Goal: Task Accomplishment & Management: Use online tool/utility

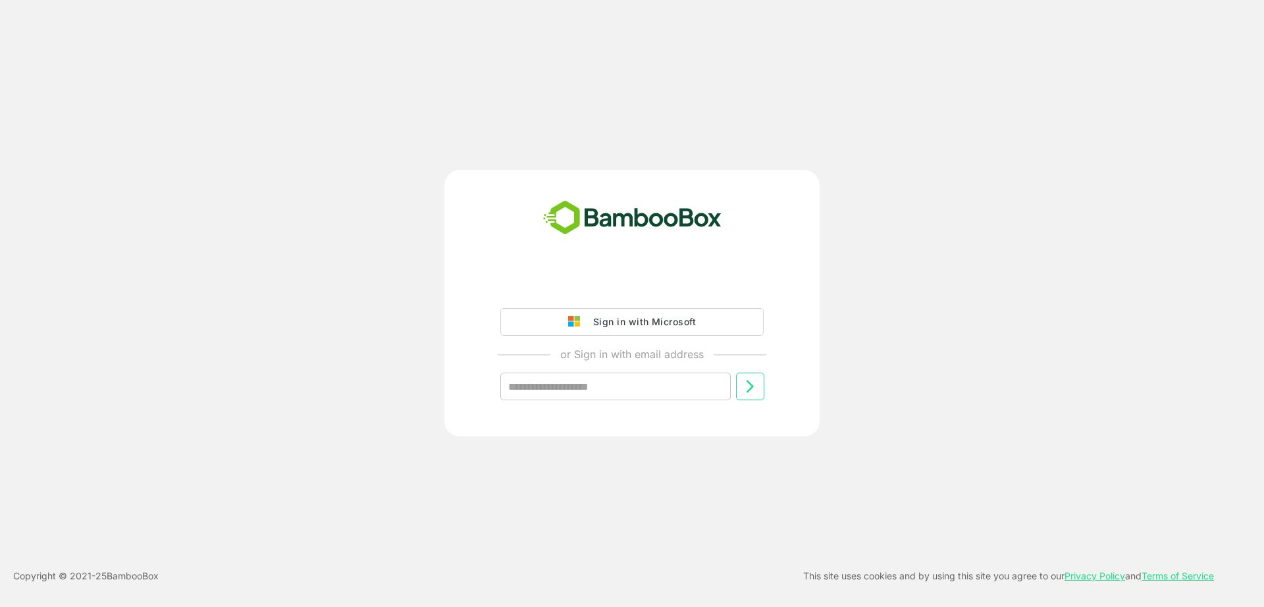
click at [637, 313] on div "Sign in with Microsoft" at bounding box center [641, 321] width 109 height 17
click at [587, 317] on div "Sign in with Microsoft" at bounding box center [641, 321] width 109 height 17
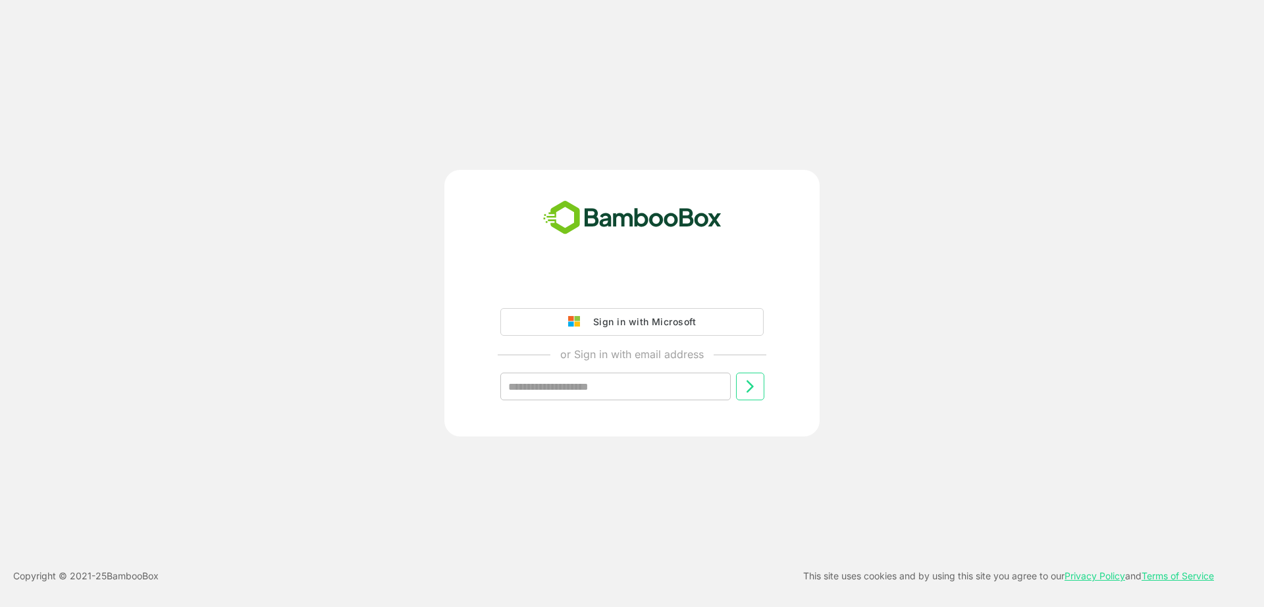
click at [587, 317] on div "Sign in with Microsoft" at bounding box center [641, 321] width 109 height 17
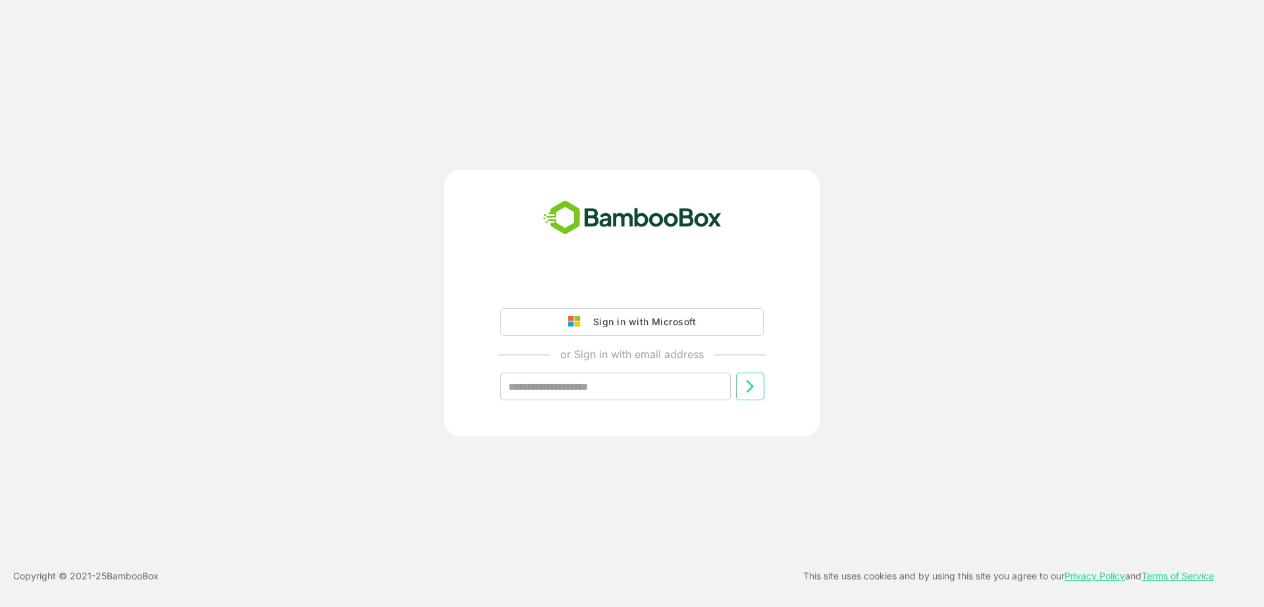
click at [587, 317] on div "Sign in with Microsoft" at bounding box center [641, 321] width 109 height 17
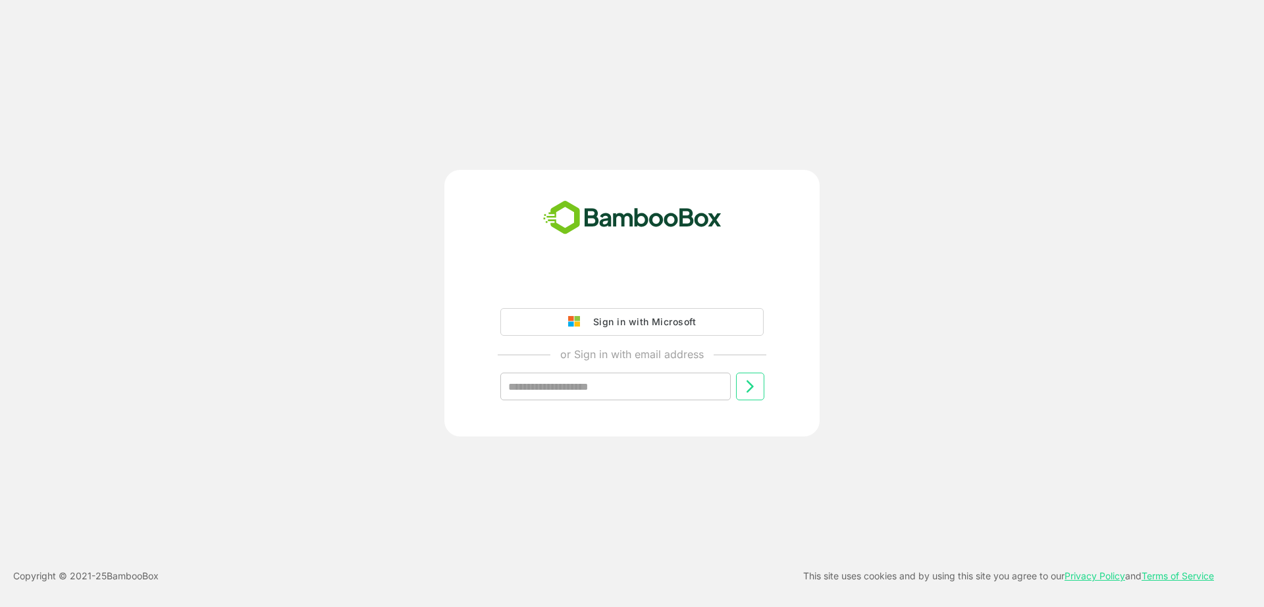
click at [587, 317] on div "Sign in with Microsoft" at bounding box center [641, 321] width 109 height 17
click at [618, 331] on button "Sign in with Microsoft" at bounding box center [631, 322] width 263 height 28
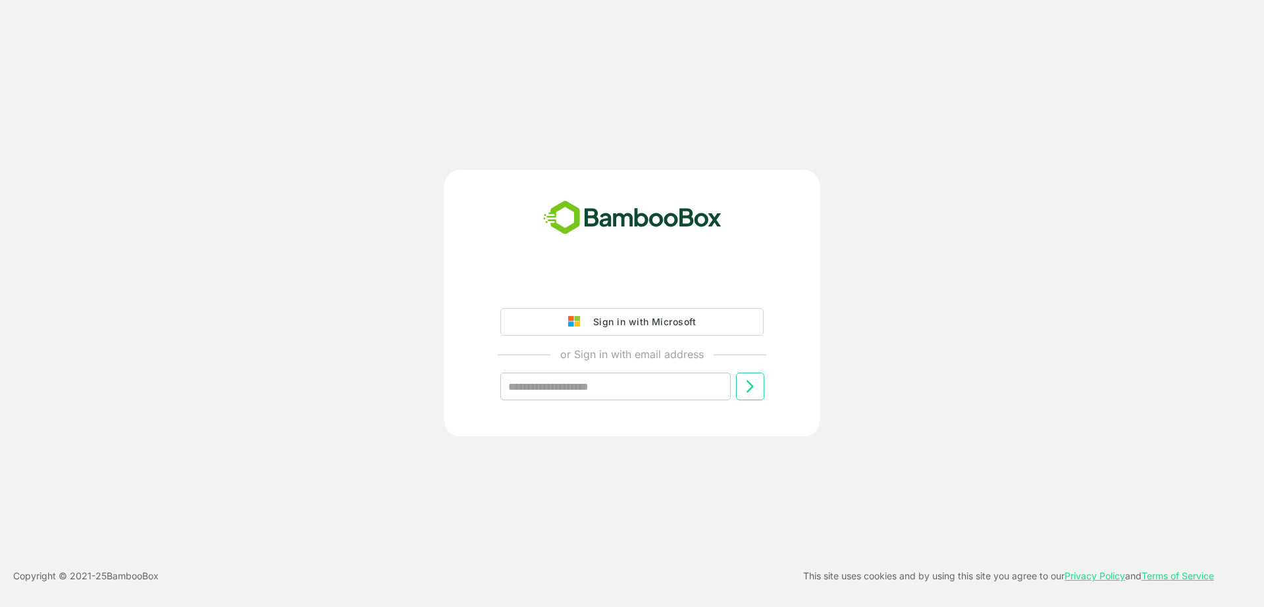
click at [618, 331] on button "Sign in with Microsoft" at bounding box center [631, 322] width 263 height 28
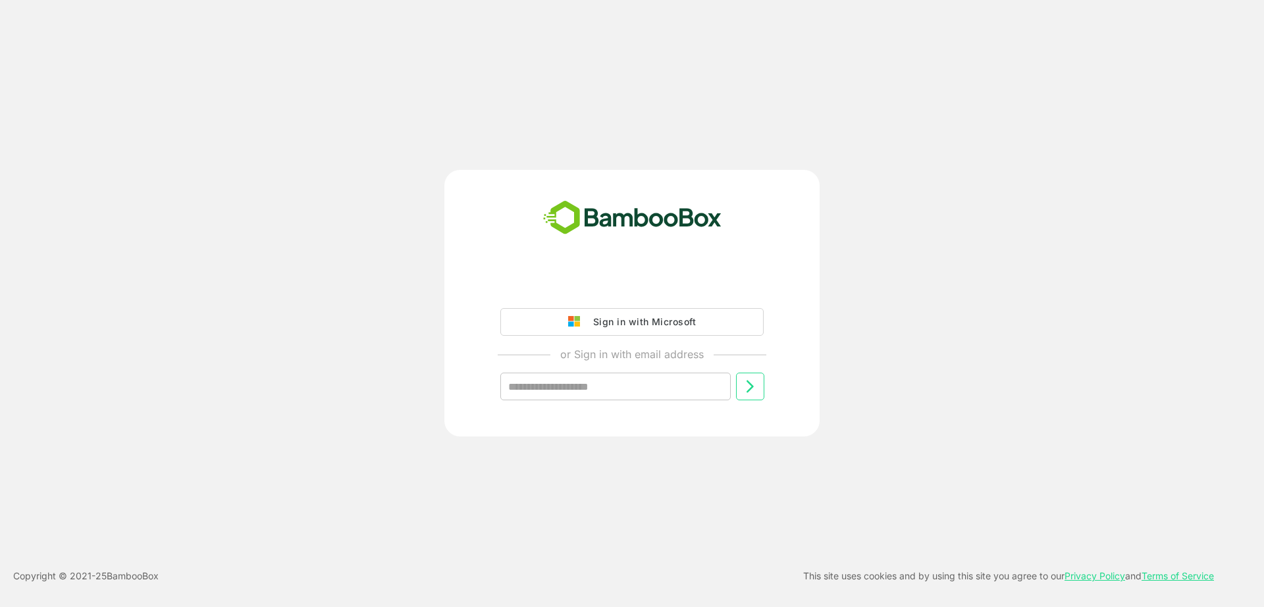
click at [618, 331] on button "Sign in with Microsoft" at bounding box center [631, 322] width 263 height 28
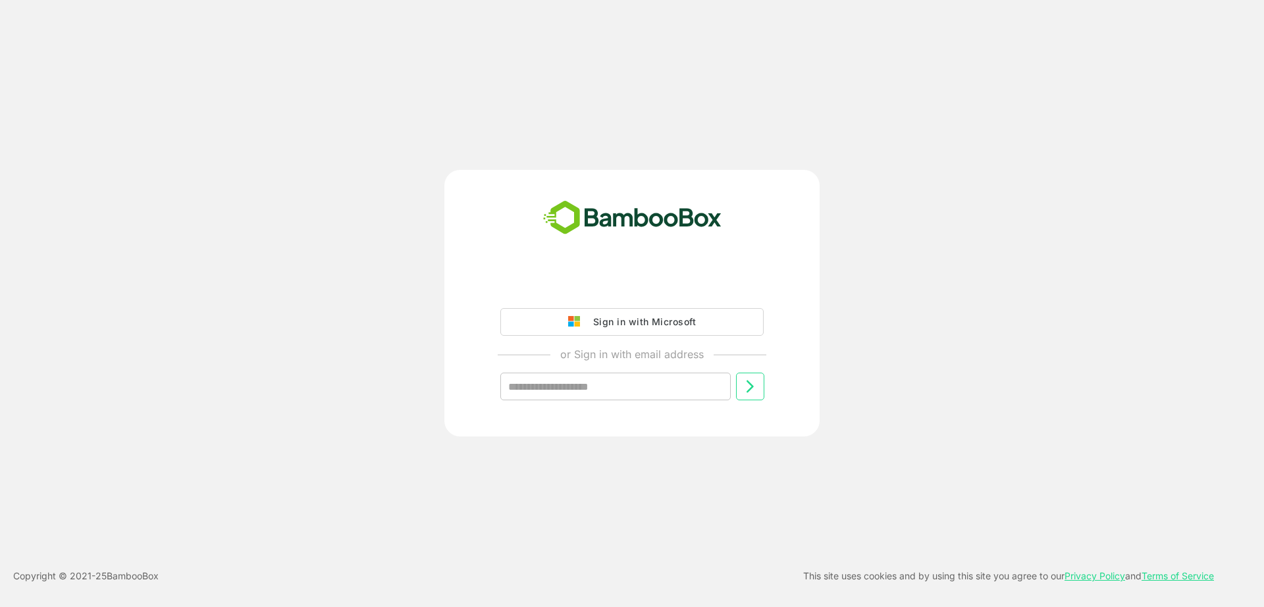
click at [618, 331] on button "Sign in with Microsoft" at bounding box center [631, 322] width 263 height 28
click at [612, 329] on div "Sign in with Microsoft" at bounding box center [641, 321] width 109 height 17
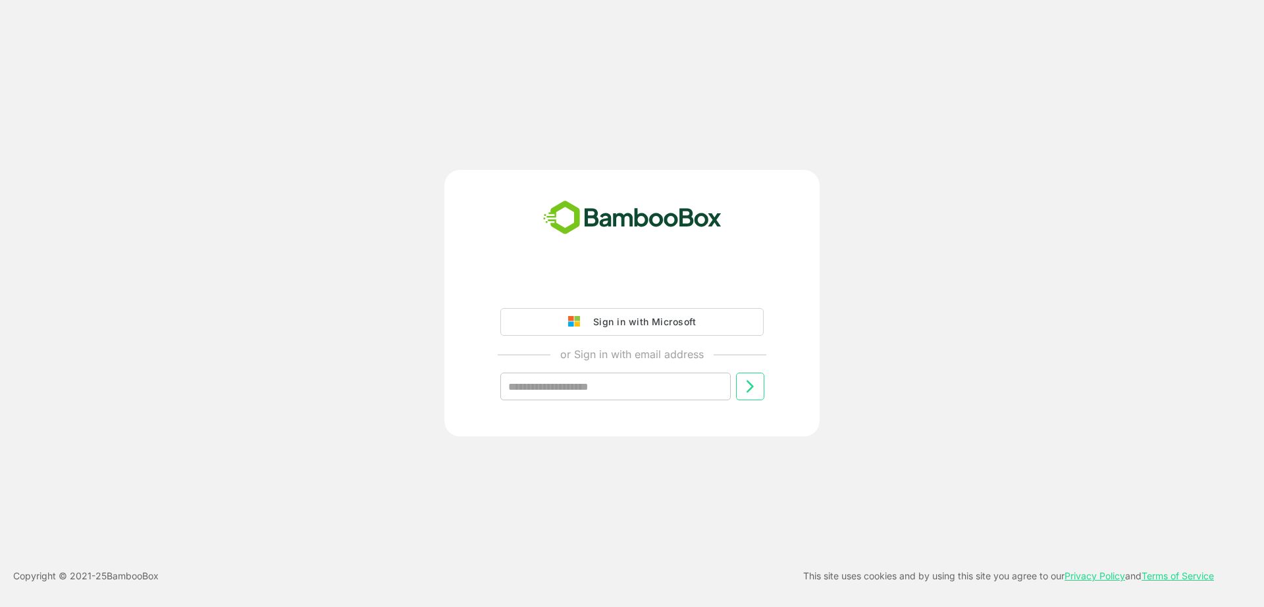
click at [612, 329] on div "Sign in with Microsoft" at bounding box center [641, 321] width 109 height 17
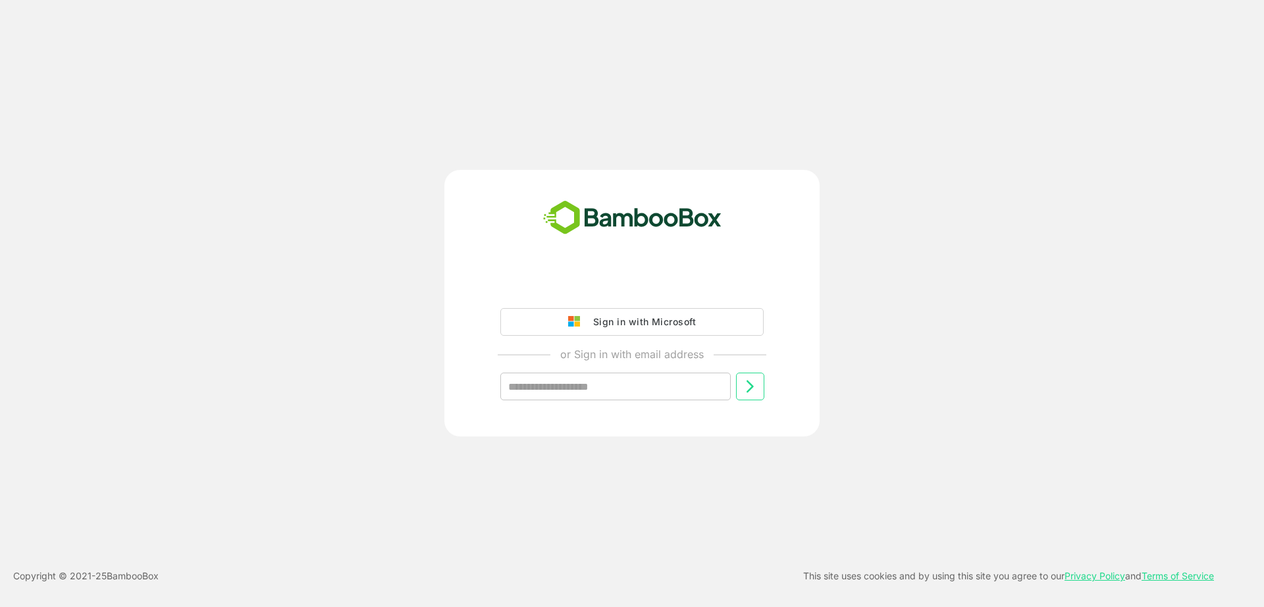
click at [612, 329] on div "Sign in with Microsoft" at bounding box center [641, 321] width 109 height 17
click at [500, 308] on button "Sign in with Microsoft" at bounding box center [631, 322] width 263 height 28
click at [612, 329] on div "Sign in with Microsoft" at bounding box center [641, 321] width 109 height 17
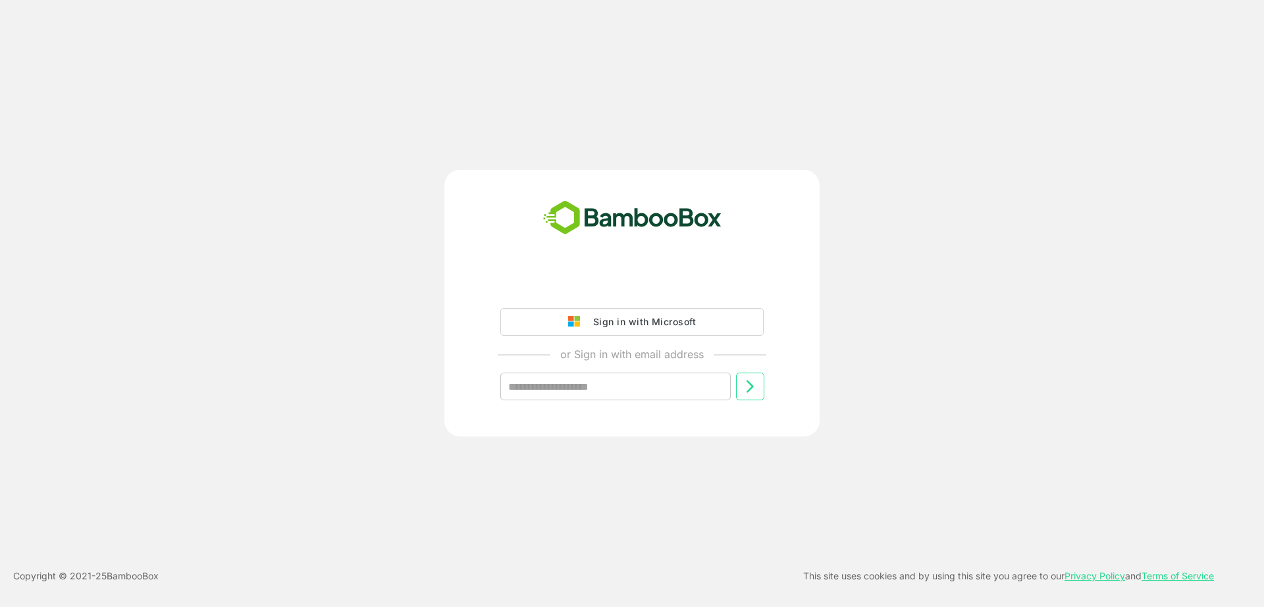
click at [612, 329] on div "Sign in with Microsoft" at bounding box center [641, 321] width 109 height 17
click at [665, 317] on div "Sign in with Microsoft" at bounding box center [641, 321] width 109 height 17
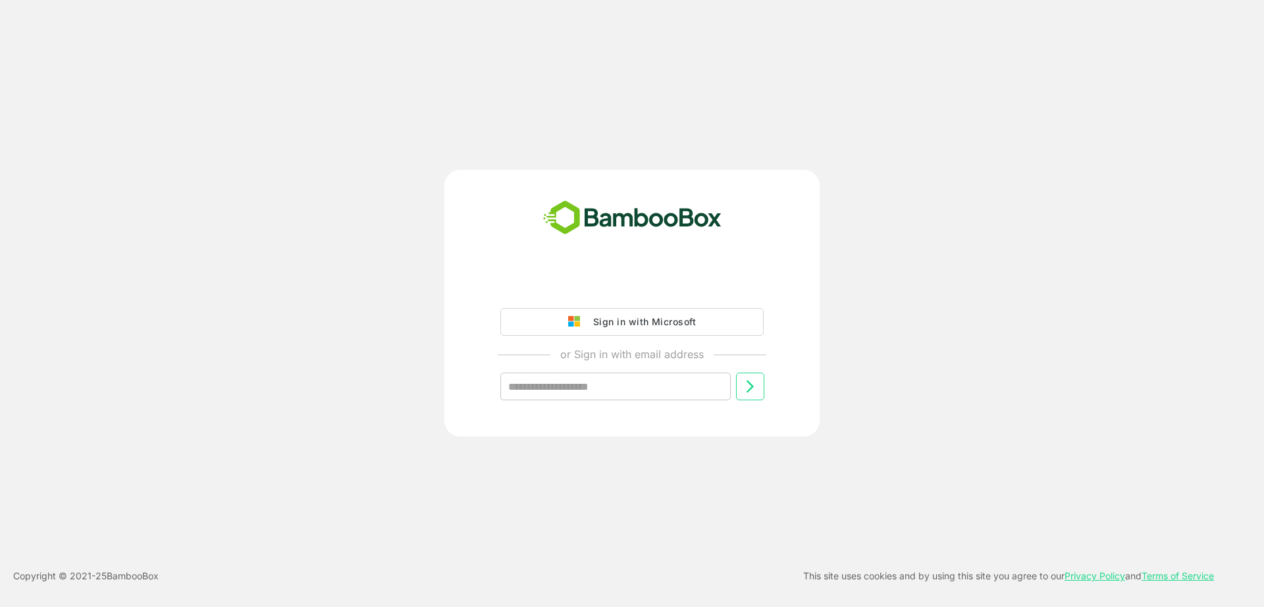
click at [665, 317] on div "Sign in with Microsoft" at bounding box center [641, 321] width 109 height 17
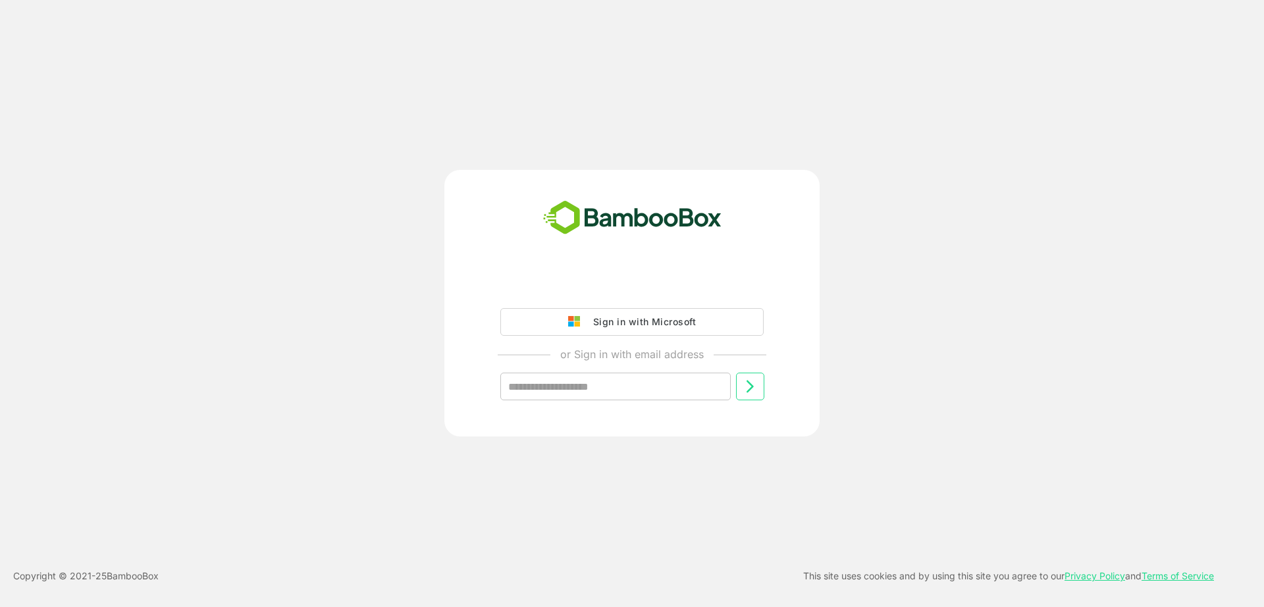
drag, startPoint x: 651, startPoint y: 6, endPoint x: 621, endPoint y: -13, distance: 35.3
click at [621, 0] on html "Loading.. __ Logout Last login: [DATE] 15:00 IST Sign in with Microsoft or Sign…" at bounding box center [632, 303] width 1264 height 607
click at [585, 323] on img at bounding box center [577, 322] width 18 height 12
